Goal: Information Seeking & Learning: Learn about a topic

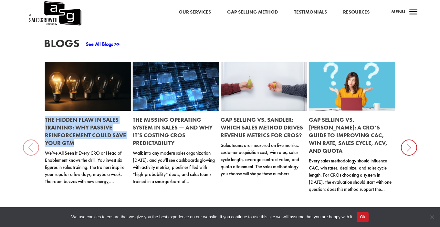
scroll to position [621, 0]
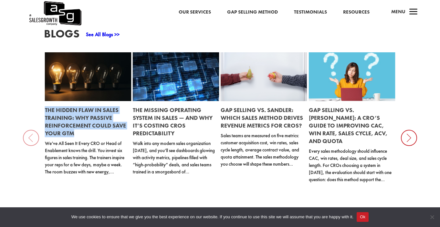
click at [398, 133] on div "Blogs See All Blogs >> The Hidden Flaw in Sales Training: Why Passive Reinforce…" at bounding box center [220, 125] width 440 height 239
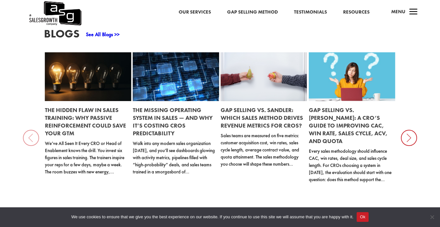
click at [402, 133] on icon at bounding box center [409, 138] width 16 height 16
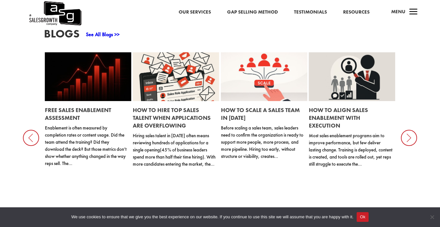
click at [402, 133] on icon at bounding box center [409, 138] width 16 height 16
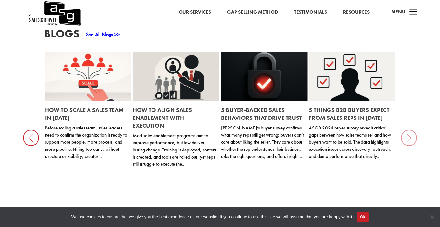
click at [402, 133] on div "Blogs See All Blogs >> The Hidden Flaw in Sales Training: Why Passive Reinforce…" at bounding box center [220, 125] width 440 height 239
click at [369, 111] on link "5 Things B2B Buyers Expect from Sales Reps in [DATE]" at bounding box center [349, 113] width 80 height 15
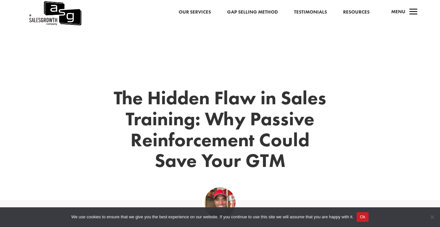
click at [229, 91] on h1 "The Hidden Flaw in Sales Training: Why Passive Reinforcement Could Save Your GTM" at bounding box center [219, 131] width 213 height 87
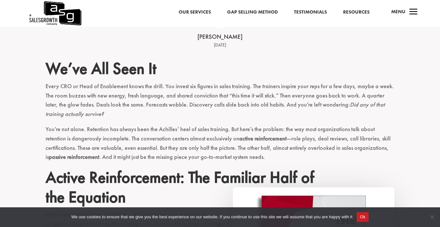
scroll to position [194, 0]
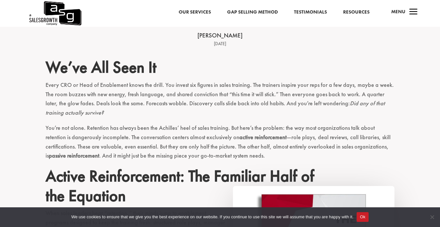
click at [311, 101] on p "Every CRO or Head of Enablement knows the drill. You invest six figures in sale…" at bounding box center [220, 101] width 349 height 43
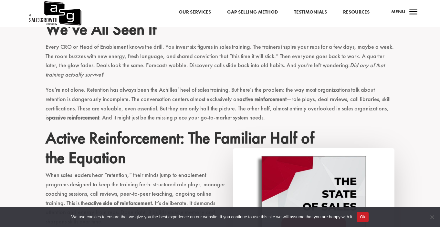
scroll to position [370, 0]
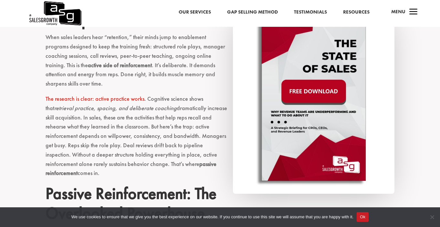
click at [187, 141] on p "The research is clear: active practice works . Cognitive science shows that ret…" at bounding box center [220, 138] width 349 height 89
click at [222, 80] on p "When sales leaders hear “retention,” their minds jump to enablement programs de…" at bounding box center [220, 64] width 349 height 62
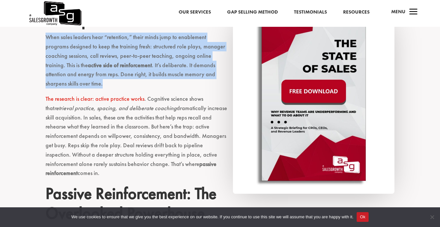
click at [222, 80] on p "When sales leaders hear “retention,” their minds jump to enablement programs de…" at bounding box center [220, 64] width 349 height 62
click at [210, 95] on p "The research is clear: active practice works . Cognitive science shows that ret…" at bounding box center [220, 138] width 349 height 89
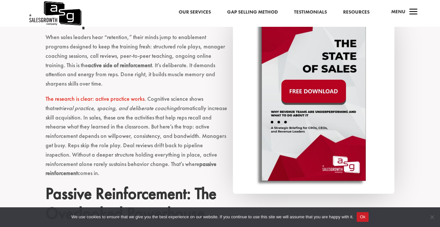
click at [200, 106] on p "The research is clear: active practice works . Cognitive science shows that ret…" at bounding box center [220, 138] width 349 height 89
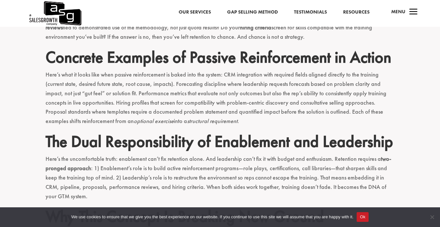
scroll to position [736, 0]
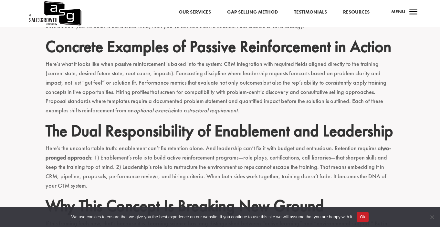
click at [267, 65] on p "Here’s what it looks like when passive reinforcement is baked into the system: …" at bounding box center [220, 90] width 349 height 62
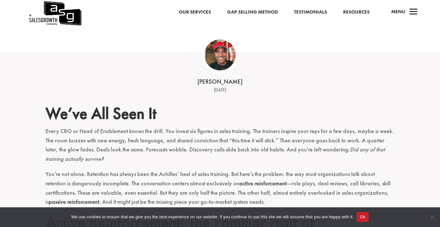
scroll to position [0, 0]
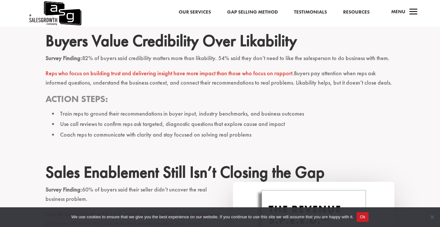
scroll to position [917, 0]
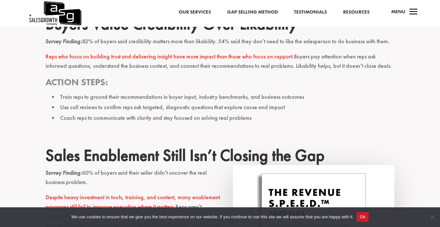
click at [195, 84] on h3 "Action Steps:" at bounding box center [220, 83] width 349 height 15
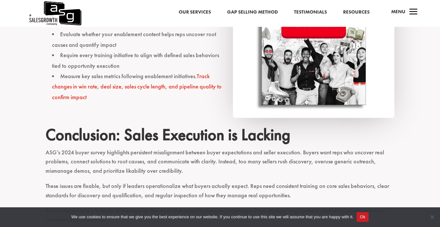
scroll to position [1168, 0]
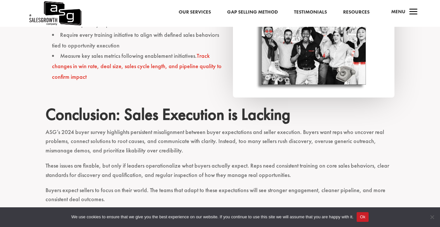
click at [311, 128] on p "ASG’s 2024 buyer survey highlights persistent misalignment between buyer expect…" at bounding box center [220, 145] width 349 height 34
click at [281, 121] on h2 "Conclusion: Sales Execution is Lacking" at bounding box center [220, 116] width 349 height 23
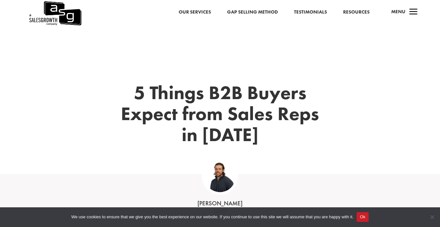
scroll to position [0, 0]
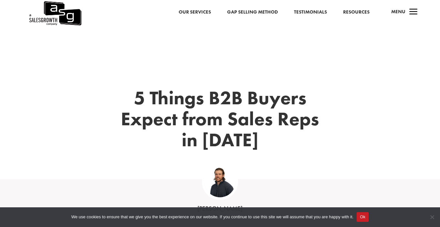
click at [136, 131] on h1 "5 Things B2B Buyers Expect from Sales Reps in 2025" at bounding box center [219, 121] width 213 height 66
click at [195, 82] on div "5 Things B2B Buyers Expect from Sales Reps in 2025" at bounding box center [220, 129] width 349 height 100
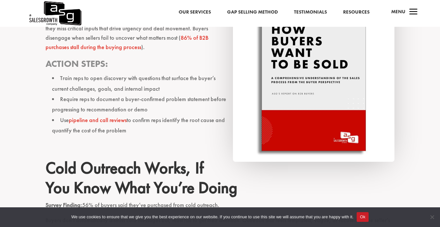
scroll to position [513, 0]
